Goal: Information Seeking & Learning: Learn about a topic

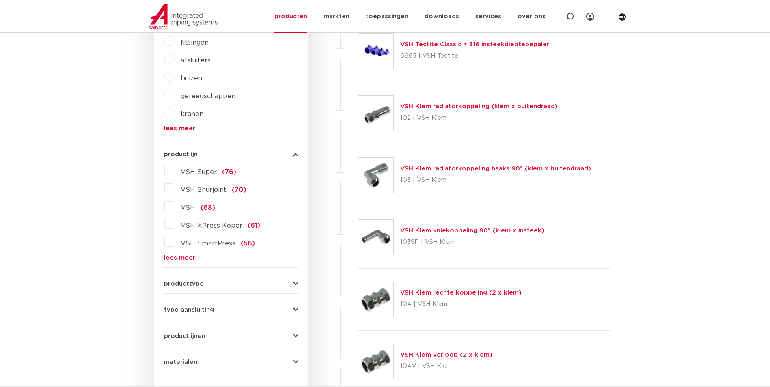
scroll to position [283, 0]
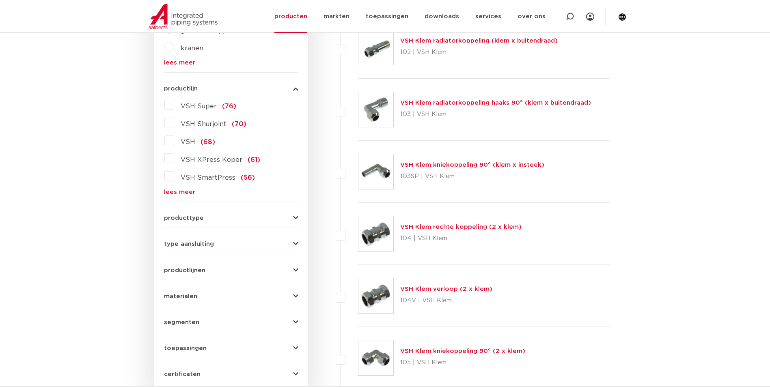
click at [167, 194] on link "lees meer" at bounding box center [231, 192] width 134 height 6
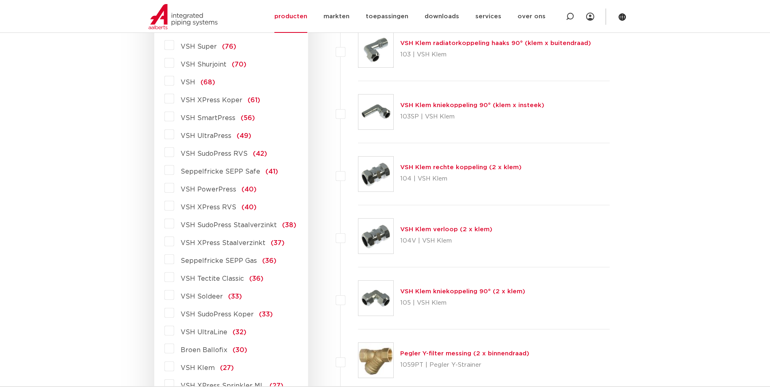
scroll to position [486, 0]
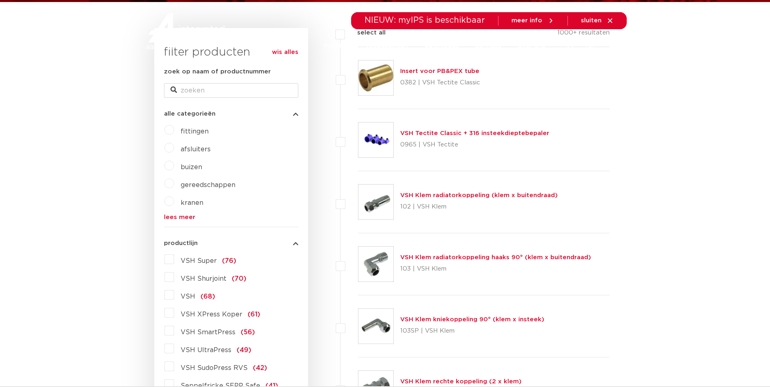
scroll to position [0, 0]
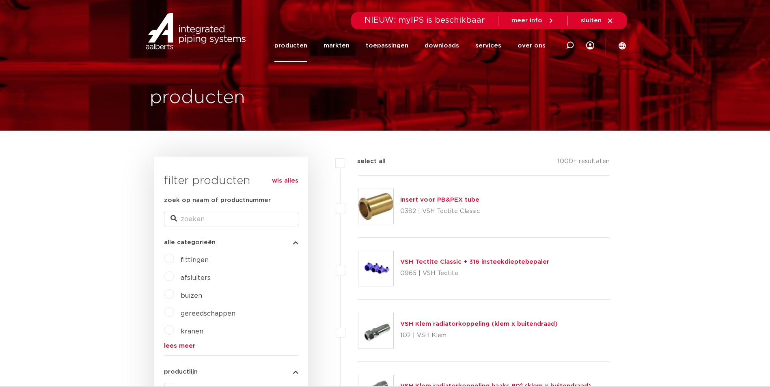
drag, startPoint x: 568, startPoint y: 46, endPoint x: 562, endPoint y: 50, distance: 6.5
click at [568, 46] on icon at bounding box center [570, 46] width 10 height 10
type input "T25"
click button "Zoeken" at bounding box center [0, 0] width 0 height 0
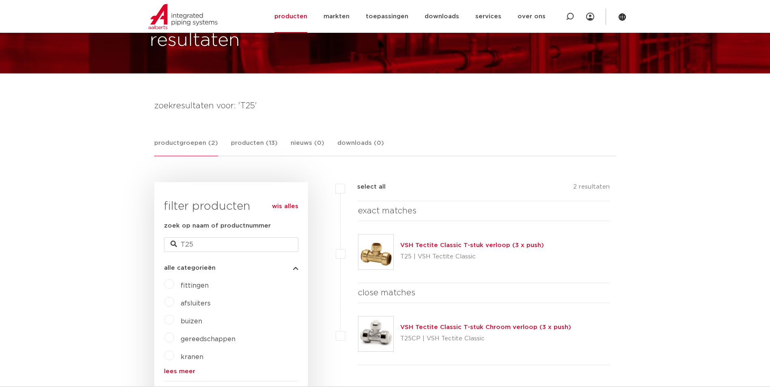
scroll to position [122, 0]
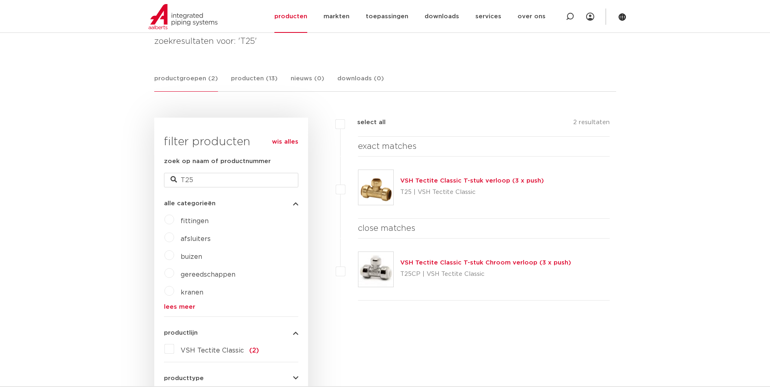
click at [446, 182] on link "VSH Tectite Classic T-stuk verloop (3 x push)" at bounding box center [472, 181] width 144 height 6
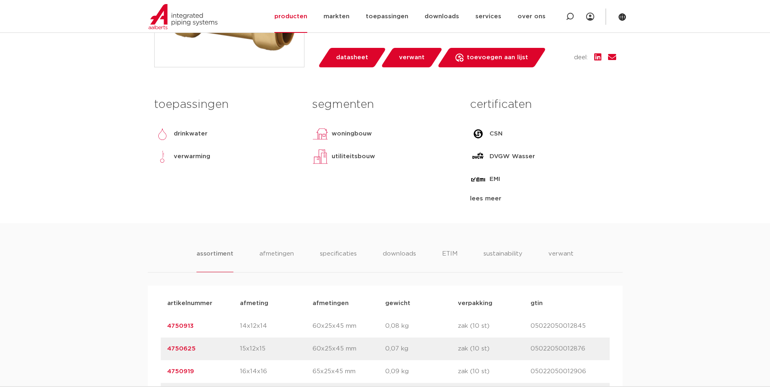
scroll to position [446, 0]
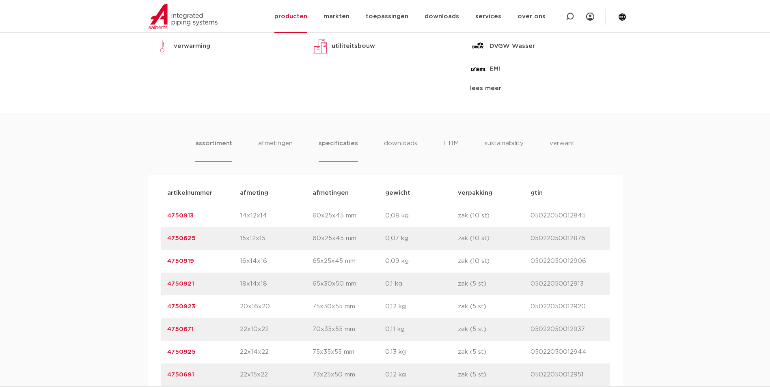
click at [329, 147] on li "specificaties" at bounding box center [338, 150] width 39 height 23
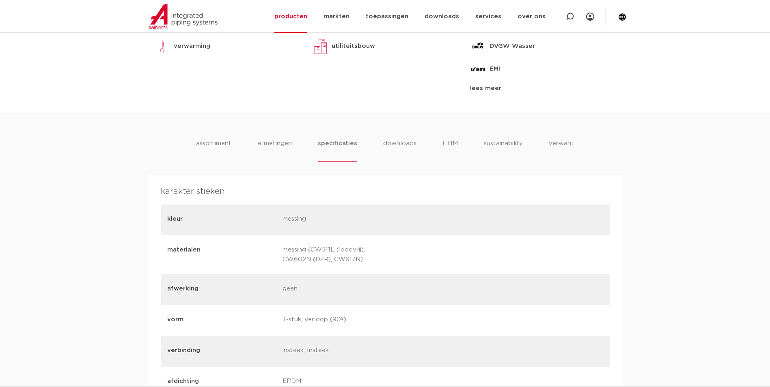
drag, startPoint x: 298, startPoint y: 250, endPoint x: 382, endPoint y: 265, distance: 85.6
click at [382, 265] on div "materialen messing (CW511L (loodvrij), CW602N (DZR), CW617N)" at bounding box center [385, 254] width 449 height 39
copy p "messing (CW511L (loodvrij), CW602N (DZR), CW617N)"
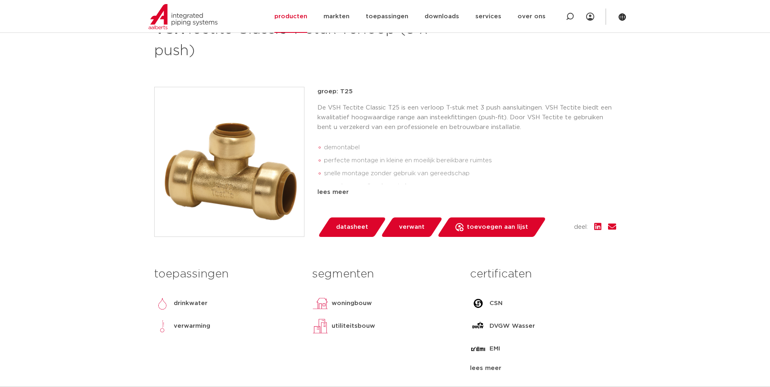
scroll to position [162, 0]
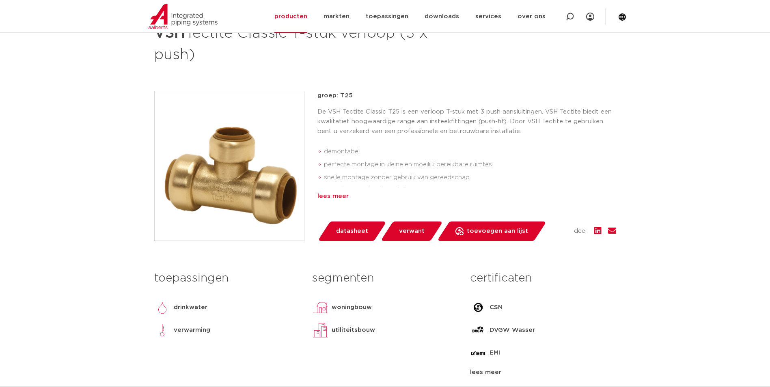
click at [326, 199] on div "lees meer" at bounding box center [466, 197] width 299 height 10
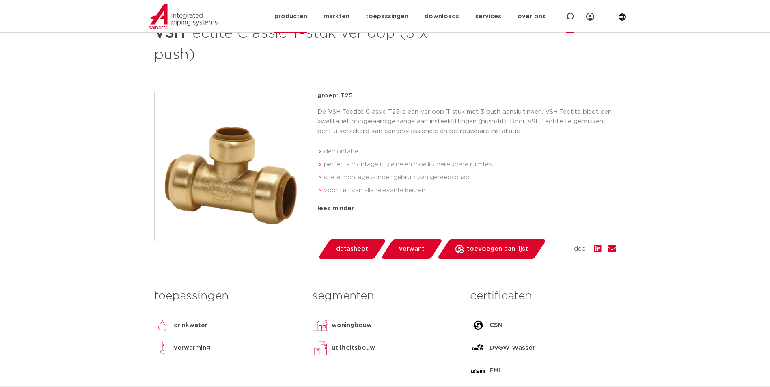
click at [563, 16] on div at bounding box center [569, 16] width 32 height 33
paste input "AC TT AIR"
type input "AC TT AIR"
click button "Zoeken" at bounding box center [0, 0] width 0 height 0
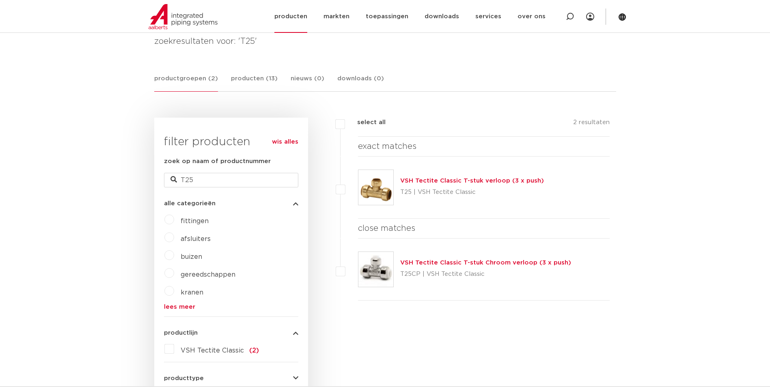
click at [307, 17] on link "producten" at bounding box center [290, 16] width 33 height 33
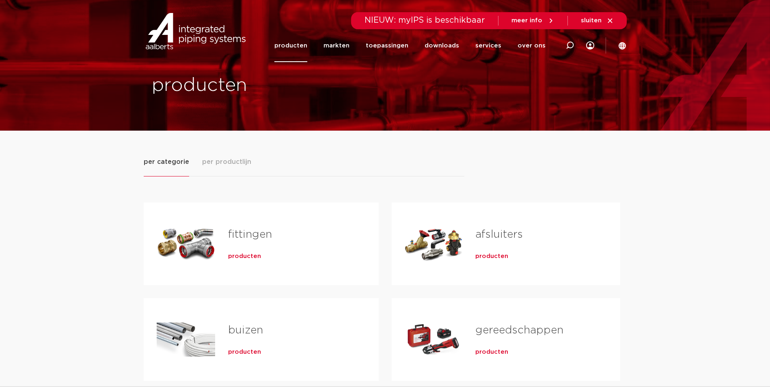
click at [253, 256] on span "producten" at bounding box center [244, 256] width 33 height 8
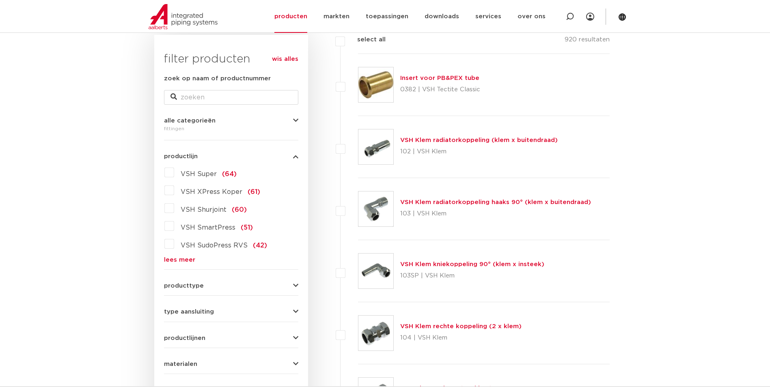
click at [180, 263] on form "zoek op naam of productnummer alle categorieën [GEOGRAPHIC_DATA] [GEOGRAPHIC_DA…" at bounding box center [231, 263] width 134 height 378
click at [179, 260] on link "lees meer" at bounding box center [231, 260] width 134 height 6
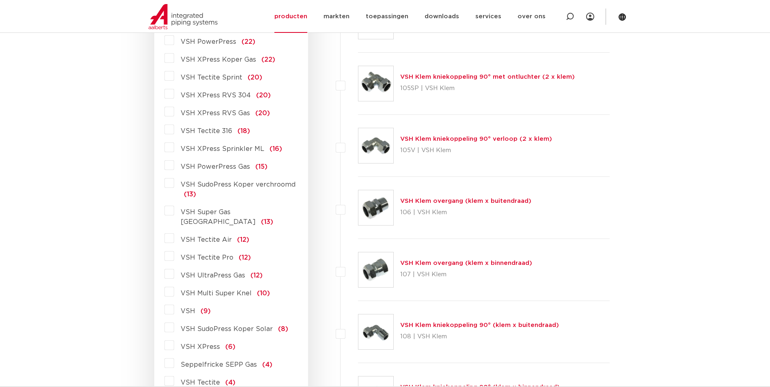
scroll to position [568, 0]
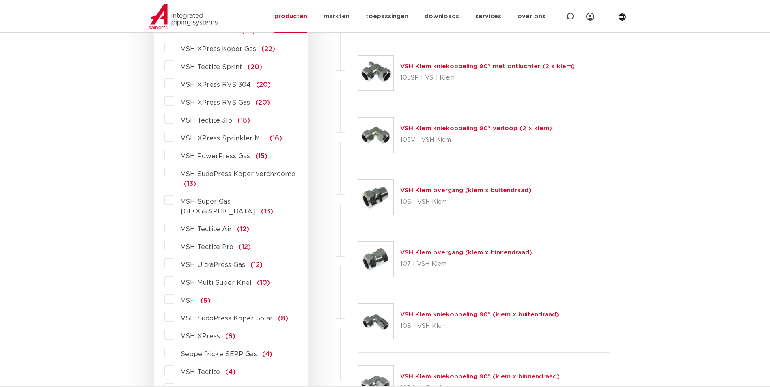
click at [206, 226] on span "VSH Tectite Air" at bounding box center [206, 229] width 51 height 6
click at [0, 0] on input "VSH Tectite Air (12)" at bounding box center [0, 0] width 0 height 0
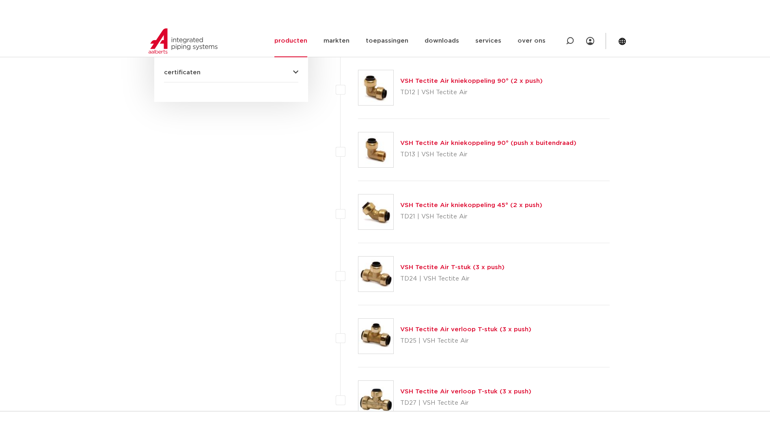
scroll to position [568, 0]
